Goal: Information Seeking & Learning: Learn about a topic

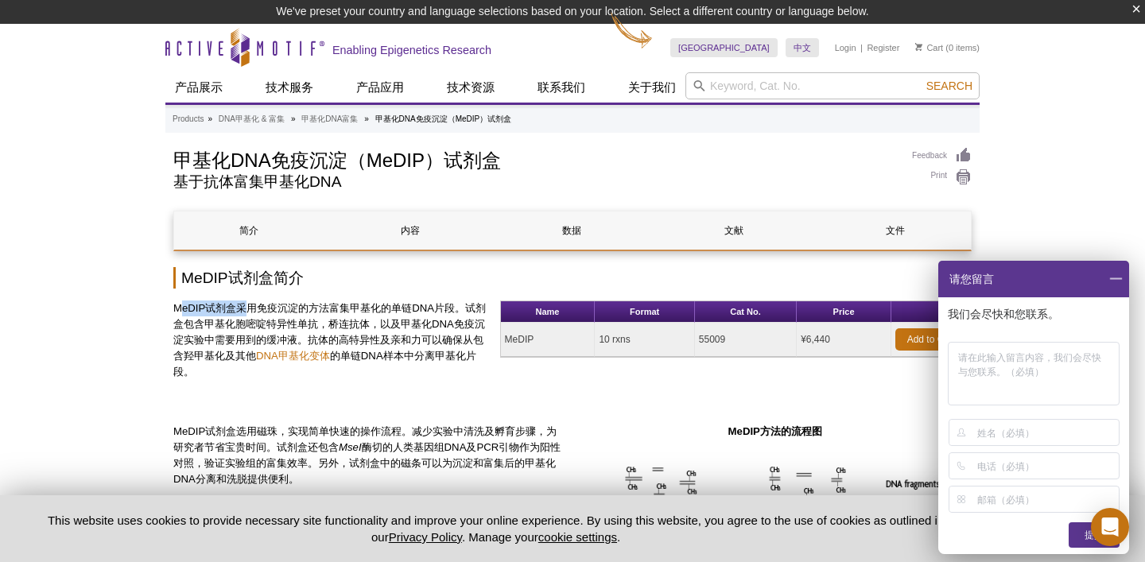
drag, startPoint x: 177, startPoint y: 311, endPoint x: 243, endPoint y: 305, distance: 66.2
click at [243, 305] on p "MeDIP试剂盒采用免疫沉淀的方法富集甲基化的单链DNA片段。试剂盒包含甲基化胞嘧啶特异性单抗，桥连抗体，以及甲基化DNA免疫沉淀实验中需要用到的缓冲液。抗体…" at bounding box center [330, 341] width 315 height 80
copy p "eDIP试剂盒采"
click at [243, 305] on p "MeDIP试剂盒采用免疫沉淀的方法富集甲基化的单链DNA片段。试剂盒包含甲基化胞嘧啶特异性单抗，桥连抗体，以及甲基化DNA免疫沉淀实验中需要用到的缓冲液。抗体…" at bounding box center [330, 341] width 315 height 80
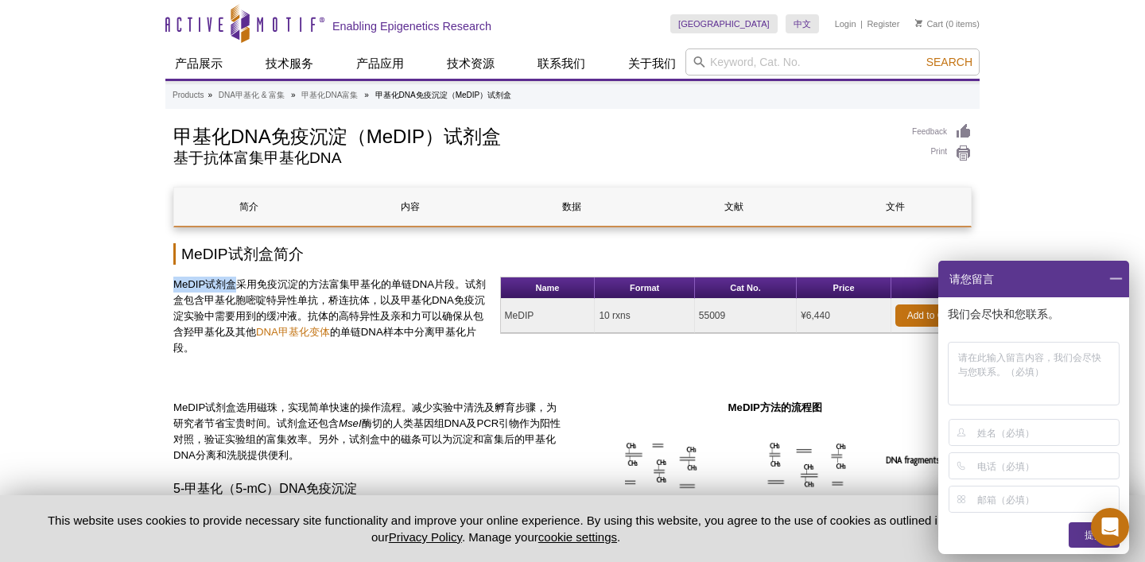
drag, startPoint x: 173, startPoint y: 281, endPoint x: 236, endPoint y: 284, distance: 62.9
click at [236, 284] on p "MeDIP试剂盒采用免疫沉淀的方法富集甲基化的单链DNA片段。试剂盒包含甲基化胞嘧啶特异性单抗，桥连抗体，以及甲基化DNA免疫沉淀实验中需要用到的缓冲液。抗体…" at bounding box center [330, 317] width 315 height 80
copy p "MeDIP试剂盒"
click at [249, 283] on p "MeDIP试剂盒采用免疫沉淀的方法富集甲基化的单链DNA片段。试剂盒包含甲基化胞嘧啶特异性单抗，桥连抗体，以及甲基化DNA免疫沉淀实验中需要用到的缓冲液。抗体…" at bounding box center [330, 317] width 315 height 80
drag, startPoint x: 256, startPoint y: 283, endPoint x: 306, endPoint y: 281, distance: 50.1
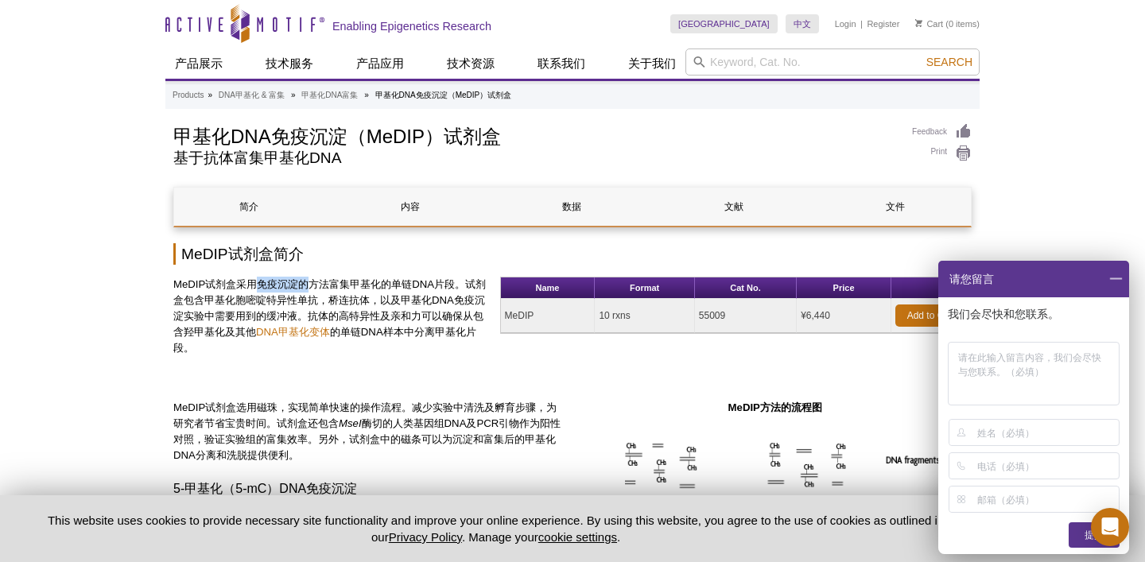
click at [306, 281] on p "MeDIP试剂盒采用免疫沉淀的方法富集甲基化的单链DNA片段。试剂盒包含甲基化胞嘧啶特异性单抗，桥连抗体，以及甲基化DNA免疫沉淀实验中需要用到的缓冲液。抗体…" at bounding box center [330, 317] width 315 height 80
copy p "免疫沉淀的"
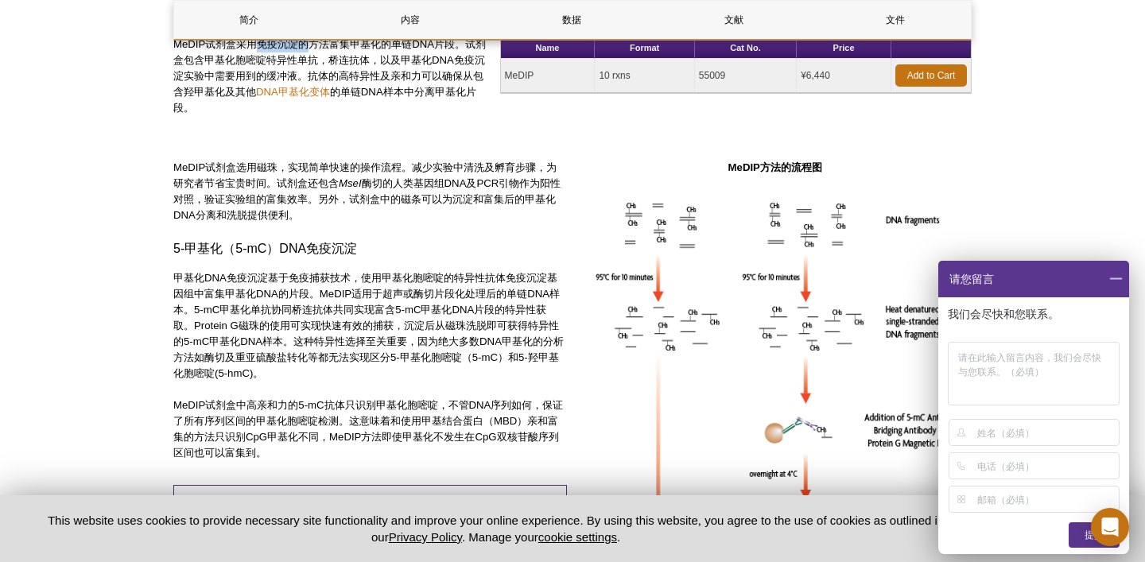
scroll to position [240, 0]
click at [306, 281] on p "甲基化DNA免疫沉淀基于免疫捕获技术，使用甲基化胞嘧啶的特异性抗体免疫沉淀基因组中富集甲基化DNA的片段。MeDIP适用于超声或酶切片段化处理后的单链DNA样…" at bounding box center [370, 325] width 394 height 111
copy h3 "5-甲基化（5-mC）DNA免疫沉淀"
drag, startPoint x: 176, startPoint y: 246, endPoint x: 365, endPoint y: 243, distance: 189.3
click at [365, 243] on h3 "5-甲基化（5-mC）DNA免疫沉淀" at bounding box center [370, 248] width 394 height 19
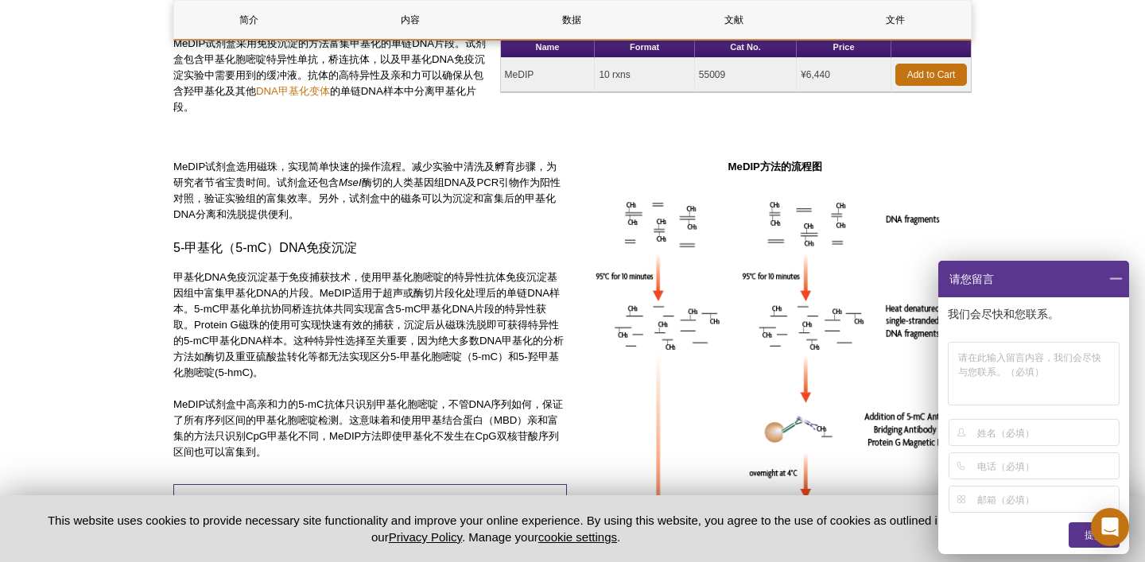
click at [416, 324] on p "甲基化DNA免疫沉淀基于免疫捕获技术，使用甲基化胞嘧啶的特异性抗体免疫沉淀基因组中富集甲基化DNA的片段。MeDIP适用于超声或酶切片段化处理后的单链DNA样…" at bounding box center [370, 325] width 394 height 111
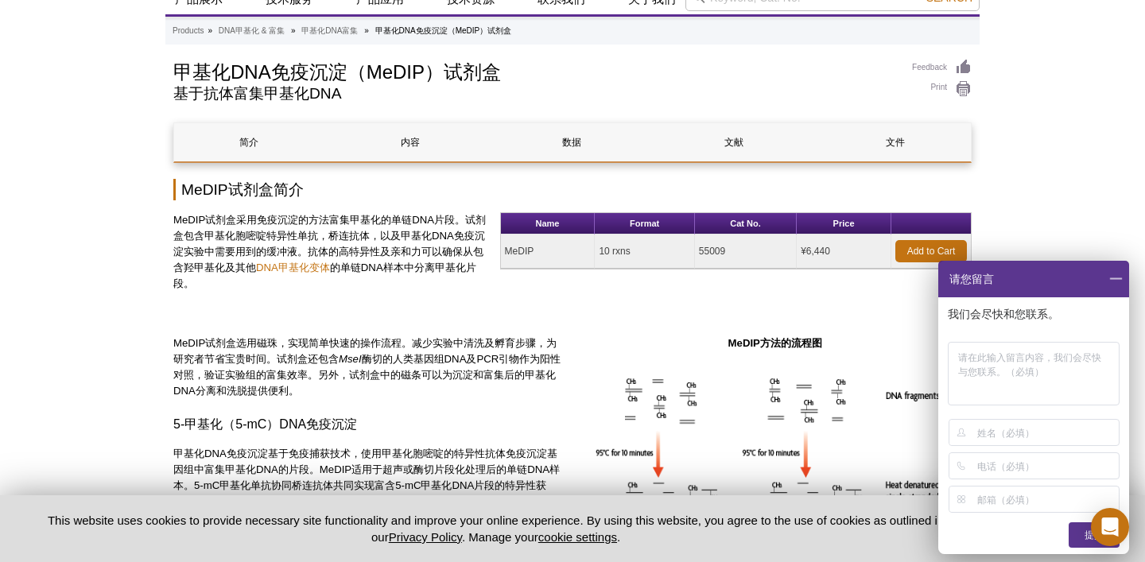
scroll to position [0, 0]
